Goal: Task Accomplishment & Management: Use online tool/utility

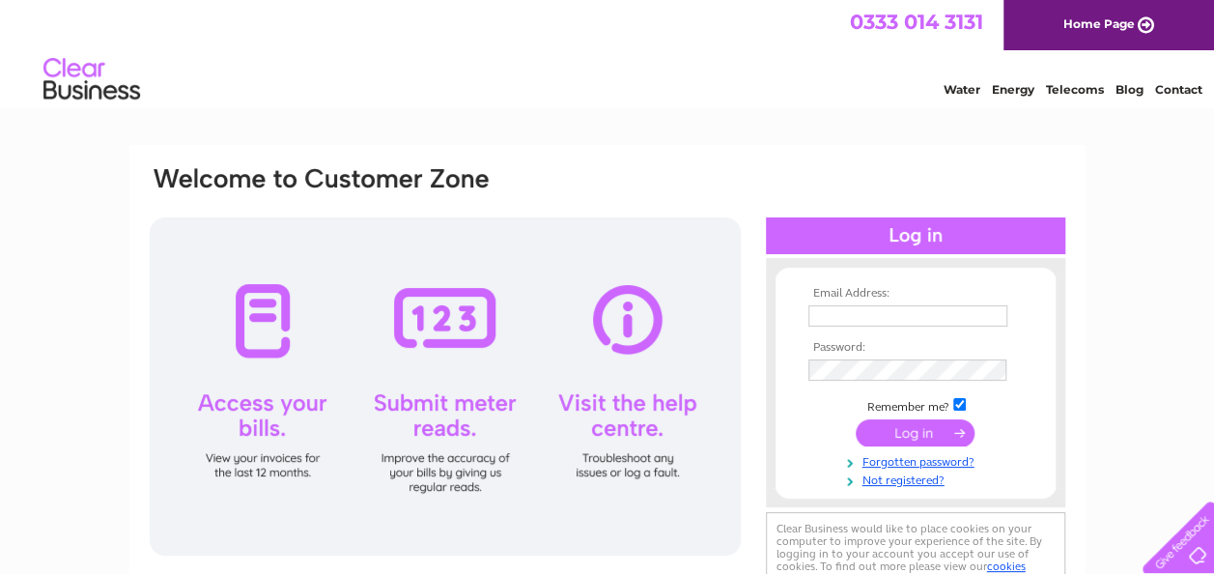
type input "[EMAIL_ADDRESS][DOMAIN_NAME]"
click at [909, 433] on input "submit" at bounding box center [915, 432] width 119 height 27
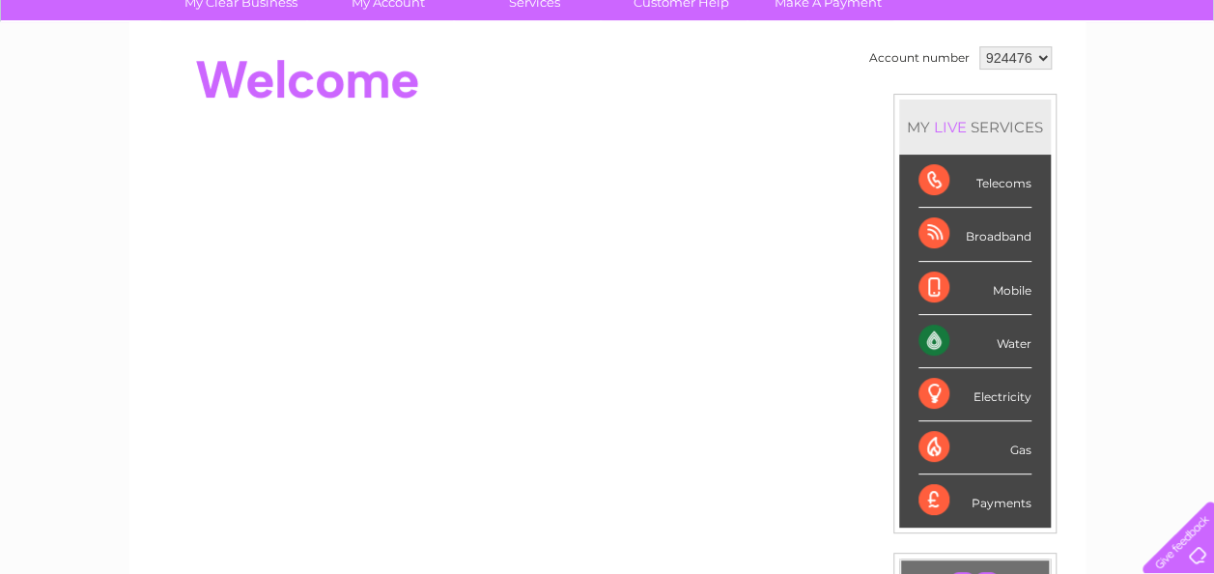
scroll to position [81, 0]
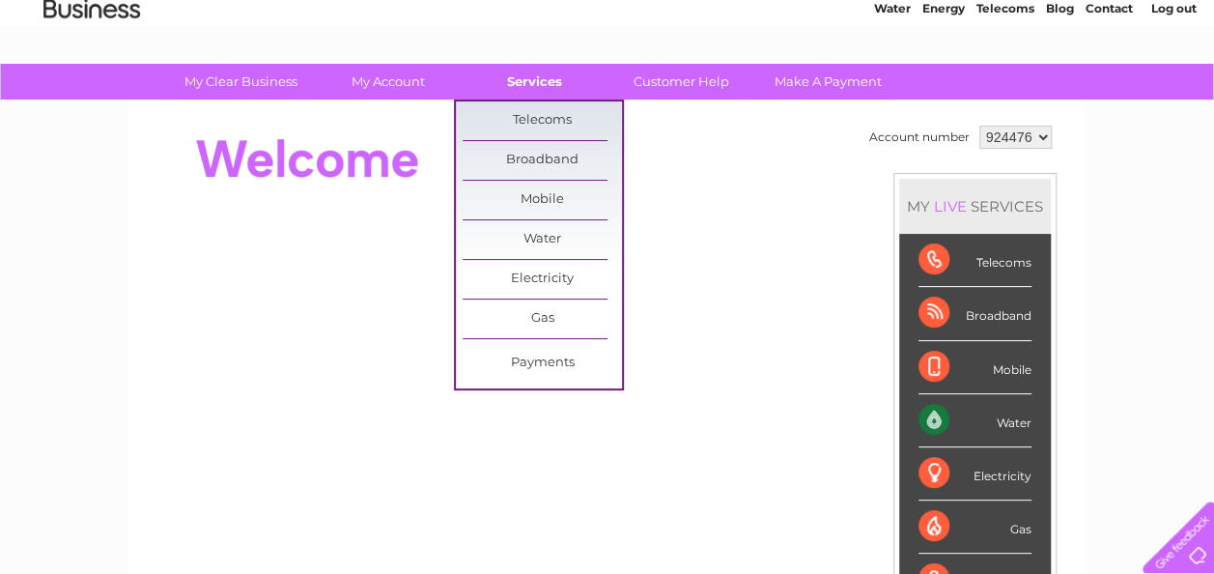
click at [545, 86] on link "Services" at bounding box center [534, 82] width 159 height 36
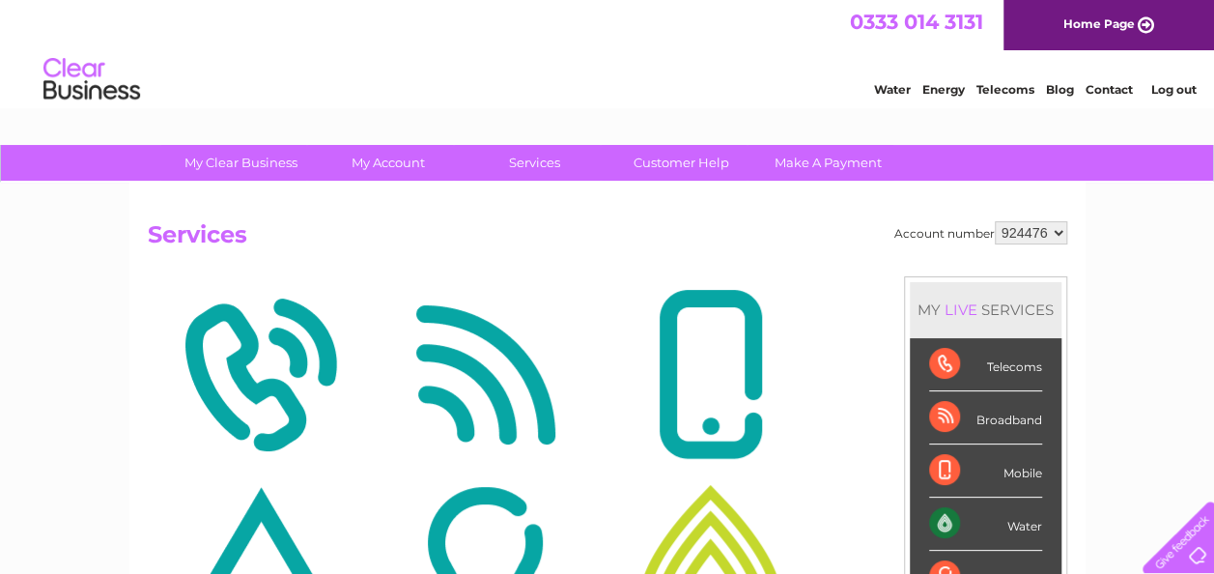
click at [555, 242] on h2 "Services" at bounding box center [608, 239] width 920 height 37
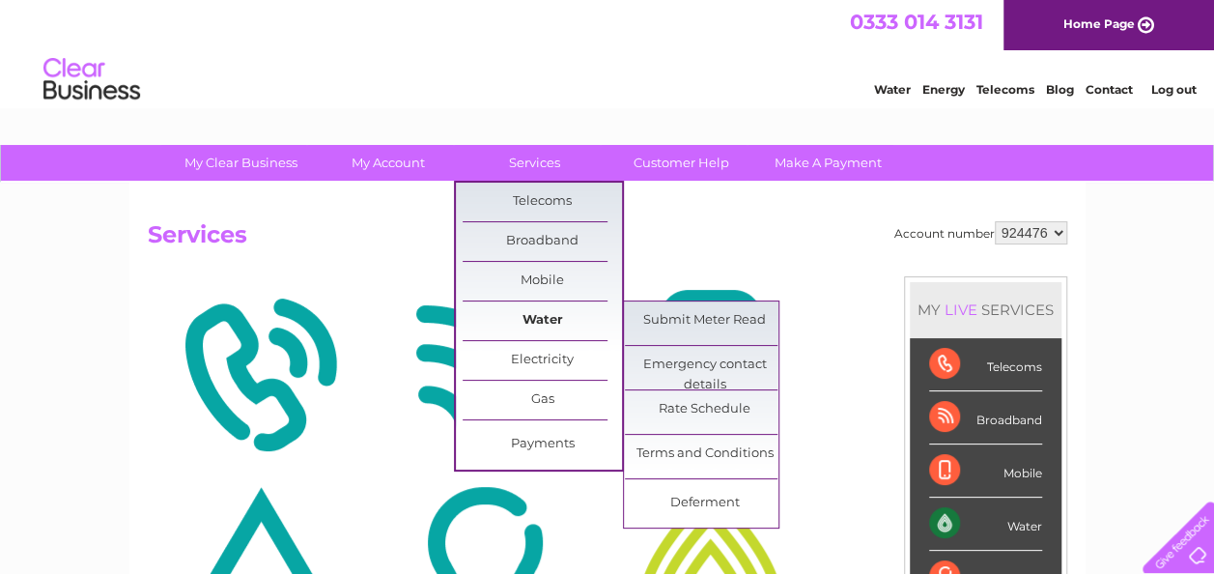
click at [547, 320] on link "Water" at bounding box center [542, 320] width 159 height 39
click at [694, 309] on link "Submit Meter Read" at bounding box center [704, 320] width 159 height 39
click at [693, 314] on link "Submit Meter Read" at bounding box center [704, 320] width 159 height 39
click at [712, 315] on link "Submit Meter Read" at bounding box center [704, 320] width 159 height 39
click at [540, 316] on link "Water" at bounding box center [542, 320] width 159 height 39
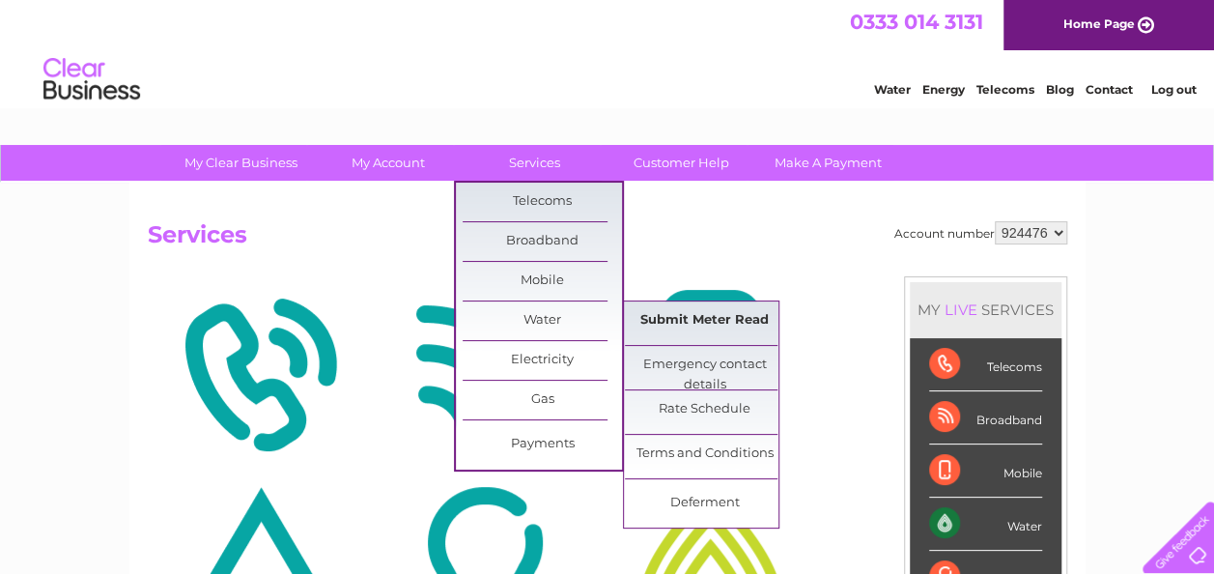
click at [676, 309] on link "Submit Meter Read" at bounding box center [704, 320] width 159 height 39
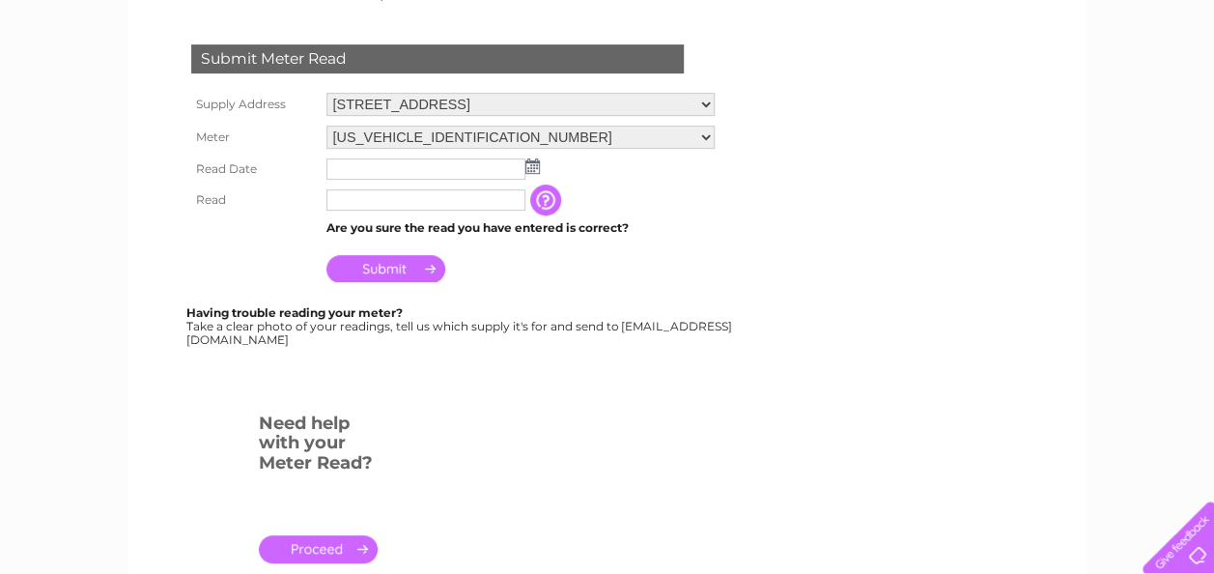
scroll to position [334, 0]
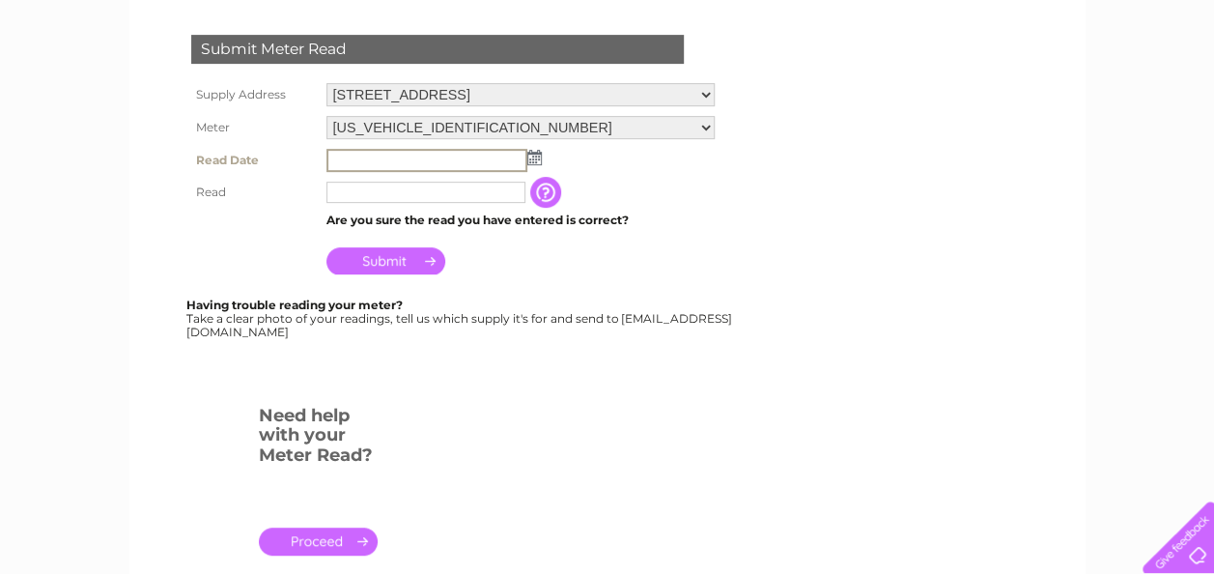
click at [342, 159] on input "text" at bounding box center [427, 160] width 201 height 23
click at [531, 158] on img at bounding box center [534, 157] width 14 height 15
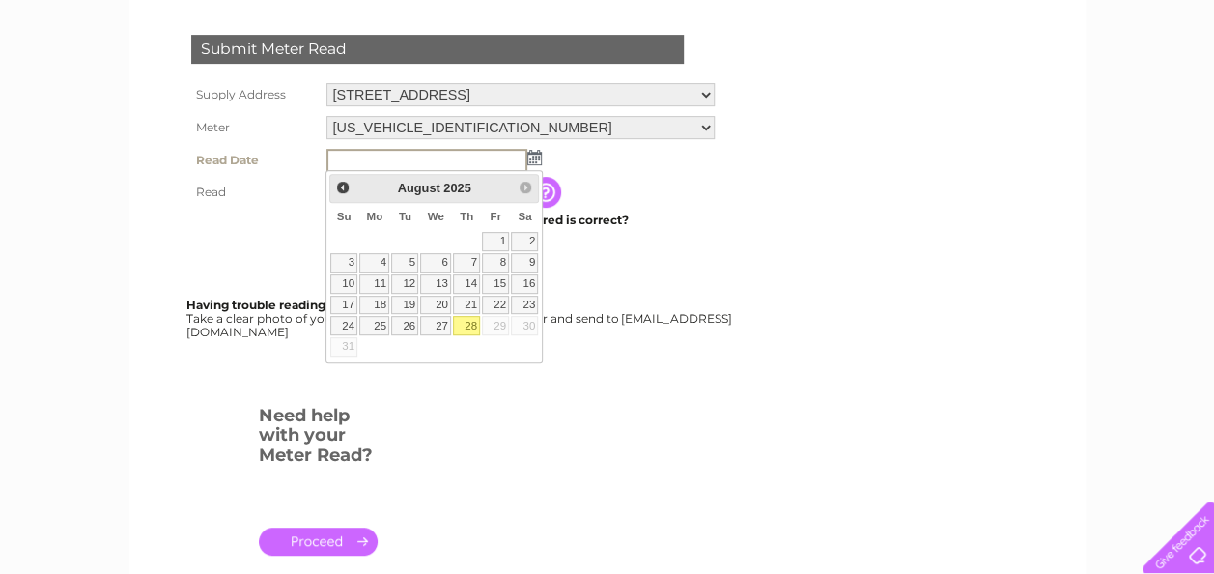
click at [470, 320] on link "28" at bounding box center [466, 325] width 27 height 19
type input "2025/08/28"
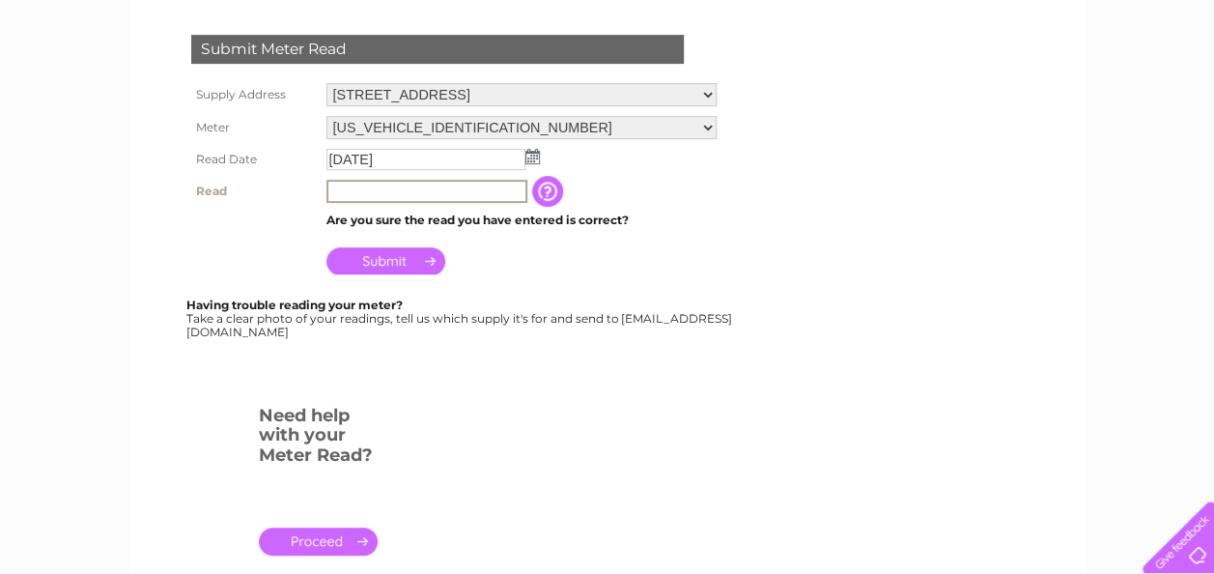
click at [346, 187] on input "text" at bounding box center [427, 191] width 201 height 23
type input "2537"
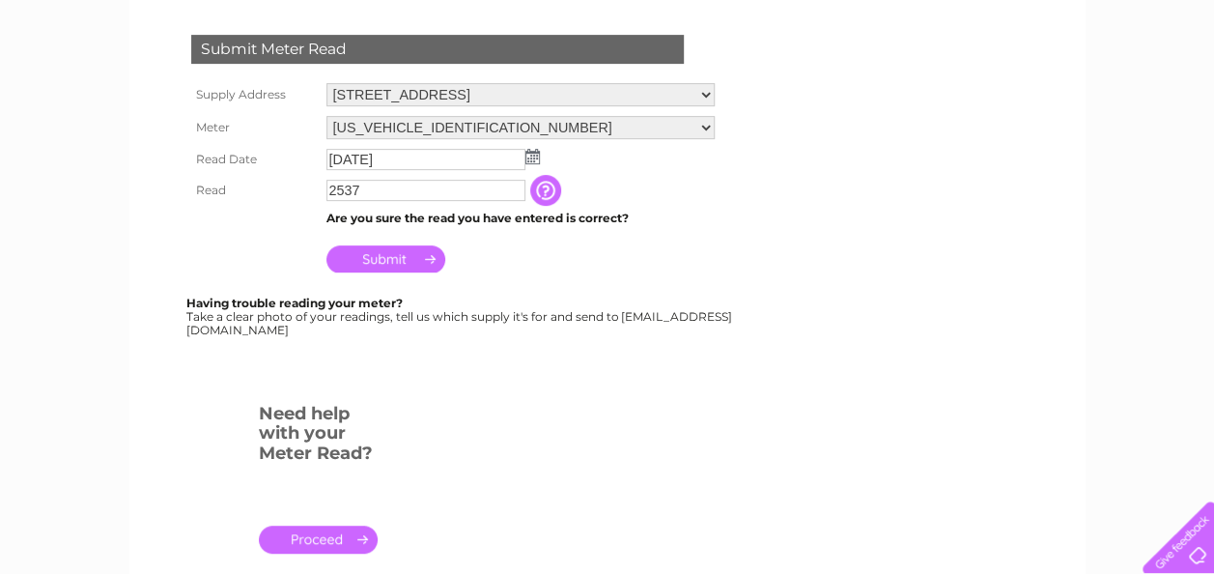
click at [386, 263] on input "Submit" at bounding box center [386, 258] width 119 height 27
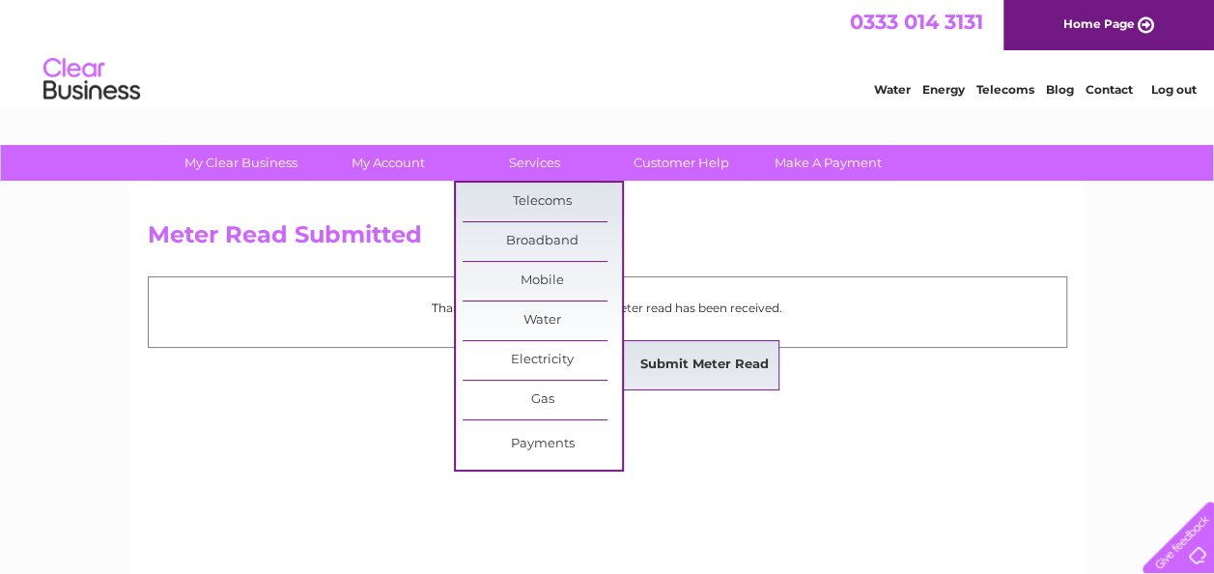
click at [680, 360] on link "Submit Meter Read" at bounding box center [704, 365] width 159 height 39
